Goal: Task Accomplishment & Management: Manage account settings

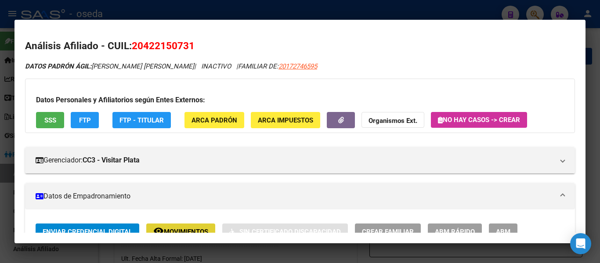
scroll to position [44, 0]
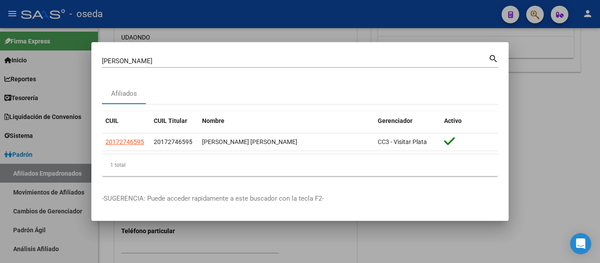
drag, startPoint x: 176, startPoint y: 56, endPoint x: 152, endPoint y: 56, distance: 24.1
click at [77, 57] on div "[PERSON_NAME] (apellido, dni, cuil, nro traspaso, cuit, obra social) search Afi…" at bounding box center [300, 131] width 600 height 263
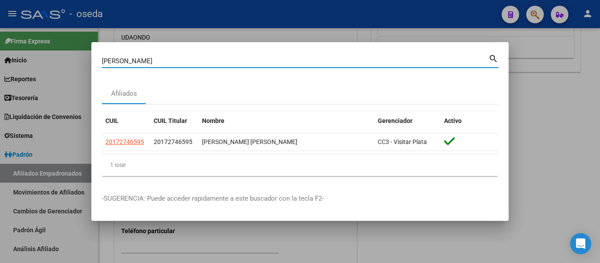
drag, startPoint x: 152, startPoint y: 63, endPoint x: 0, endPoint y: 42, distance: 153.3
click at [6, 45] on div "[PERSON_NAME] (apellido, dni, cuil, nro traspaso, cuit, obra social) search Afi…" at bounding box center [300, 131] width 600 height 263
paste input "20239596550"
type input "20239596550"
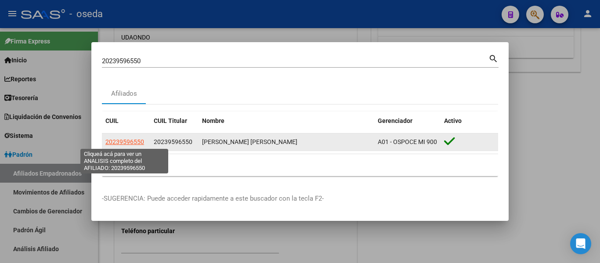
click at [119, 138] on span "20239596550" at bounding box center [124, 141] width 39 height 7
type textarea "20239596550"
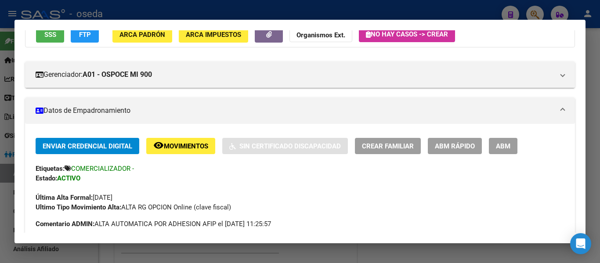
scroll to position [88, 0]
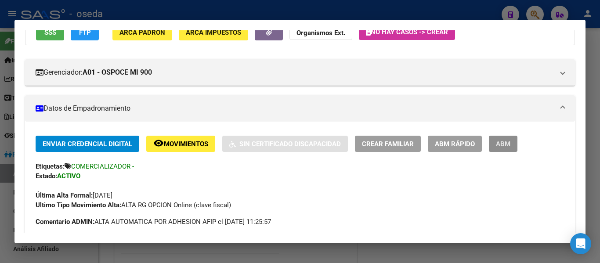
click at [508, 143] on span "ABM" at bounding box center [503, 144] width 14 height 8
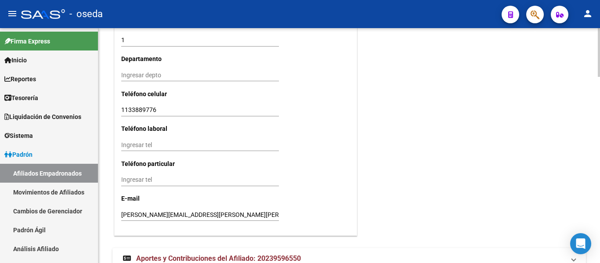
scroll to position [895, 0]
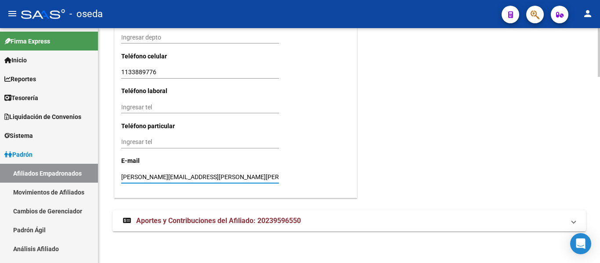
drag, startPoint x: 235, startPoint y: 173, endPoint x: 231, endPoint y: 186, distance: 13.3
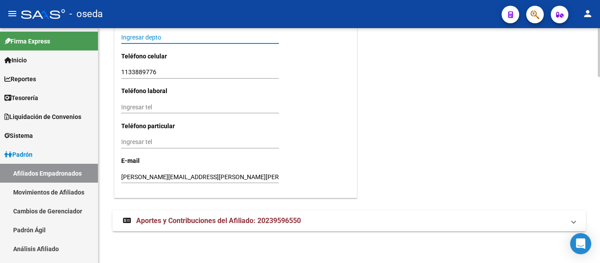
click at [234, 37] on input "Ingresar depto" at bounding box center [200, 37] width 158 height 7
